Goal: Task Accomplishment & Management: Manage account settings

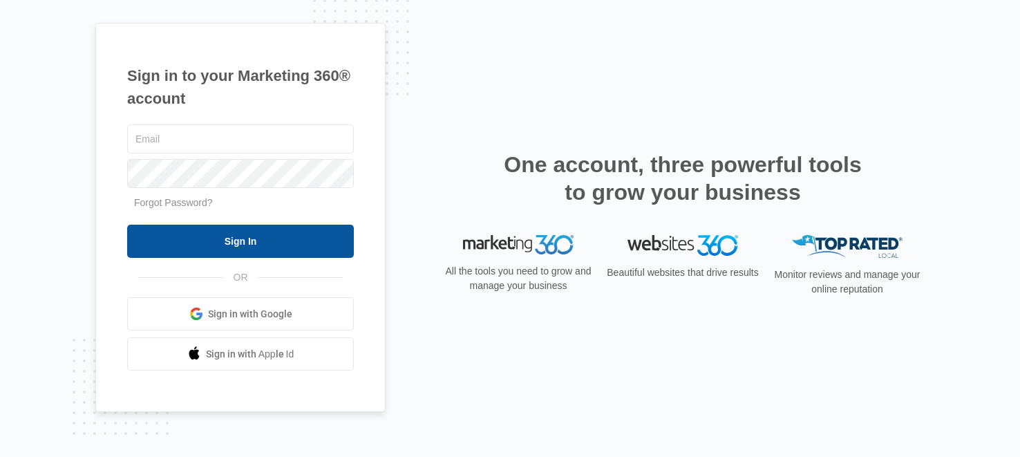
type input "[EMAIL_ADDRESS][DOMAIN_NAME]"
click at [201, 247] on input "Sign In" at bounding box center [240, 241] width 227 height 33
